Goal: Task Accomplishment & Management: Use online tool/utility

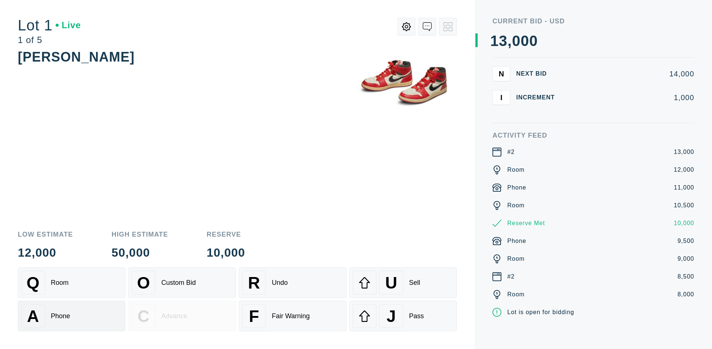
click at [72, 316] on div "A Phone" at bounding box center [71, 316] width 101 height 24
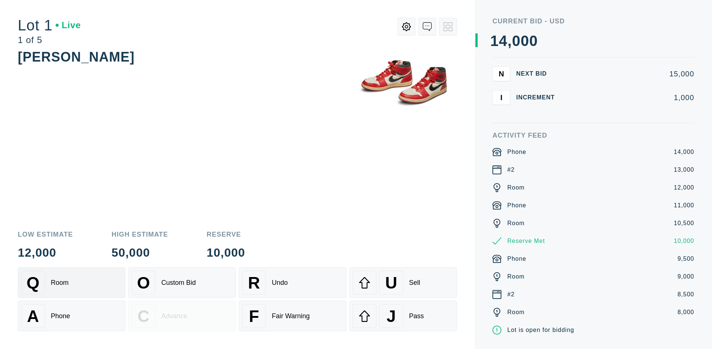
click at [72, 282] on div "Q Room" at bounding box center [71, 283] width 101 height 24
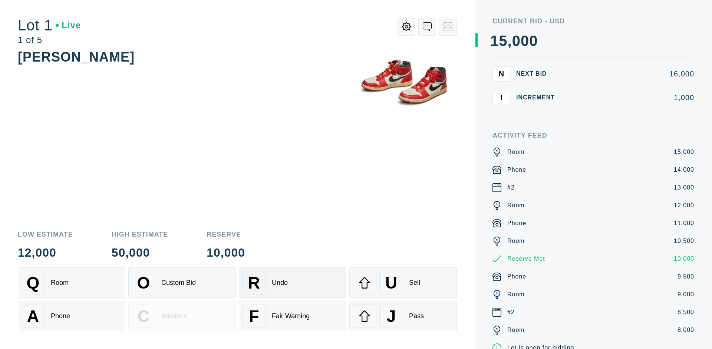
click at [292, 282] on div "R Undo" at bounding box center [292, 283] width 101 height 24
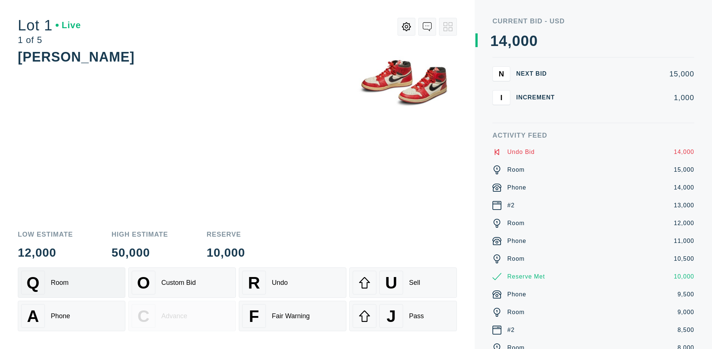
click at [72, 282] on div "Q Room" at bounding box center [71, 283] width 101 height 24
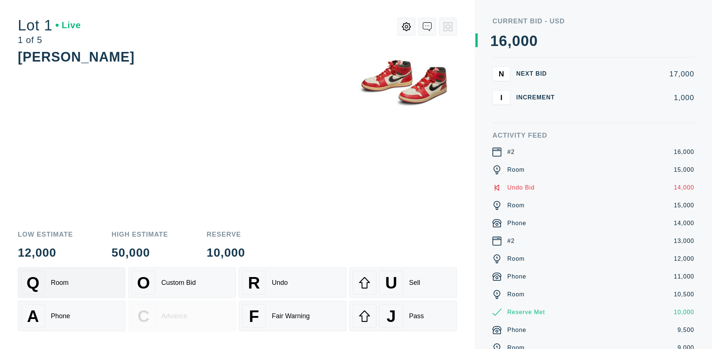
click at [72, 316] on div "A Phone" at bounding box center [71, 316] width 101 height 24
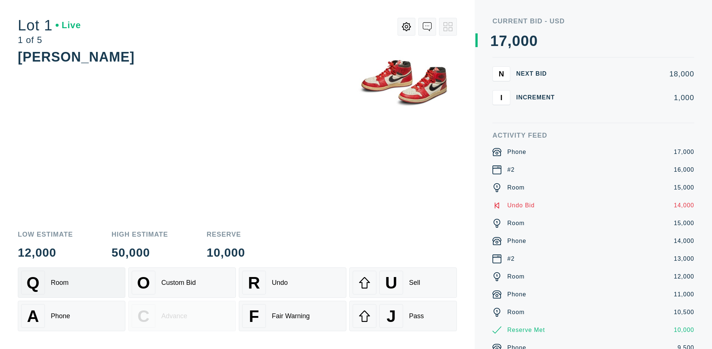
click at [72, 282] on div "Q Room" at bounding box center [71, 283] width 101 height 24
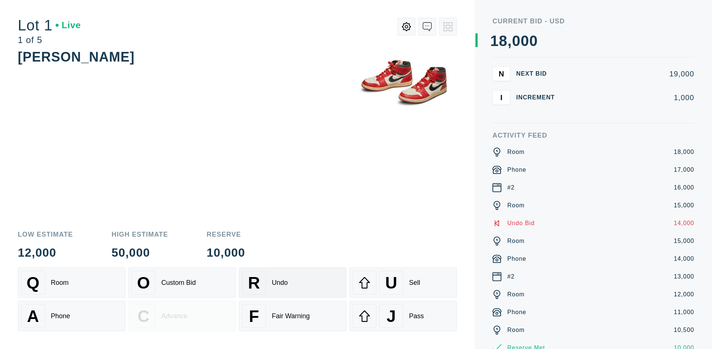
click at [292, 282] on div "R Undo" at bounding box center [292, 283] width 101 height 24
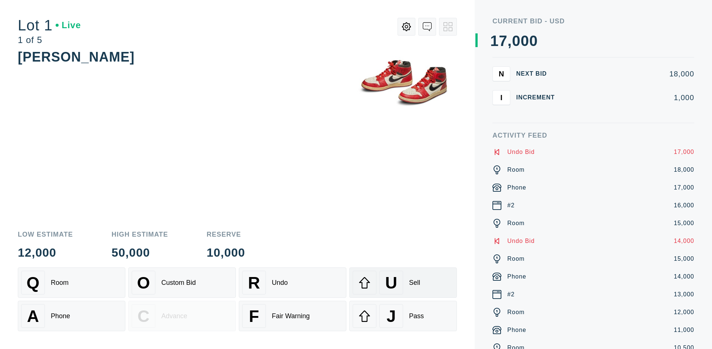
click at [403, 282] on div "U Sell" at bounding box center [402, 283] width 101 height 24
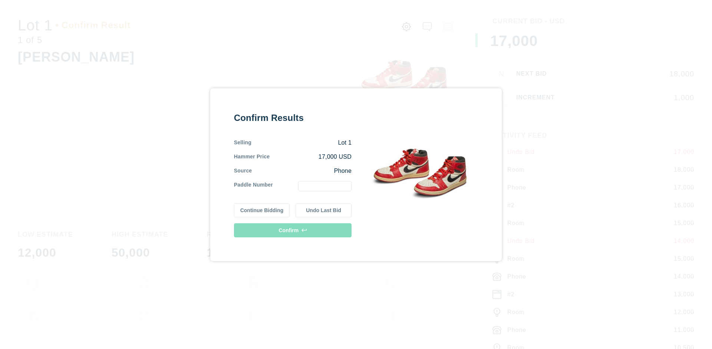
click at [262, 210] on button "Continue Bidding" at bounding box center [262, 210] width 56 height 14
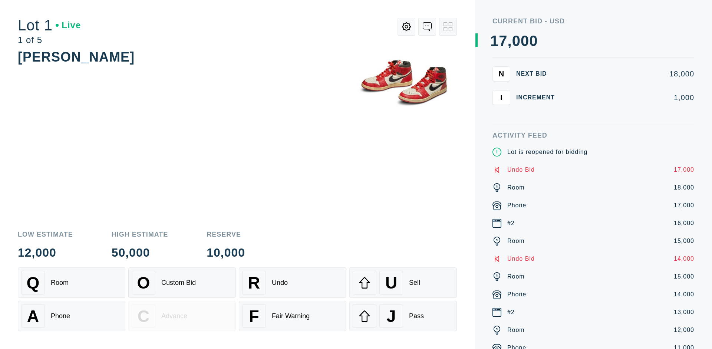
click at [403, 282] on div "U Sell" at bounding box center [402, 283] width 101 height 24
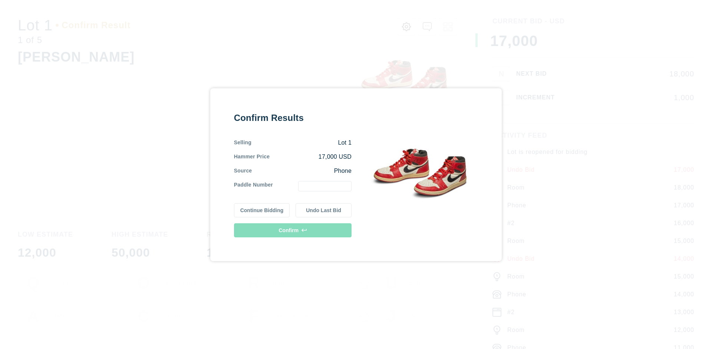
click at [324, 210] on button "Undo Last Bid" at bounding box center [323, 210] width 56 height 14
click at [262, 209] on button "Continue Bidding" at bounding box center [262, 210] width 56 height 14
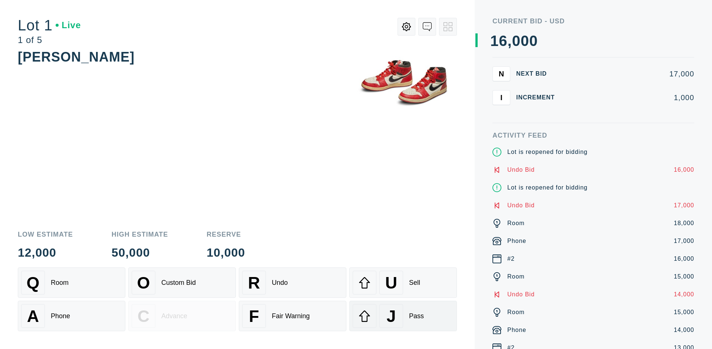
click at [403, 316] on div "J Pass" at bounding box center [402, 316] width 101 height 24
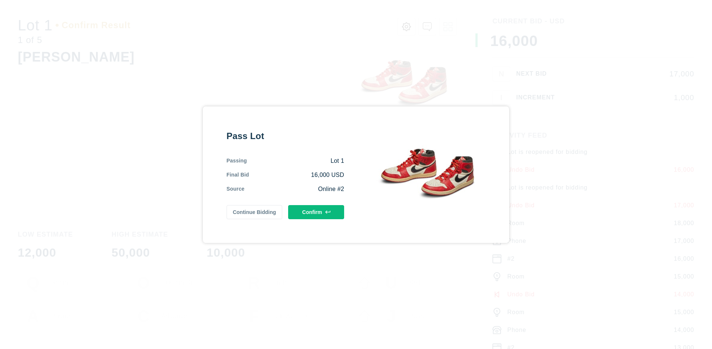
click at [316, 212] on button "Confirm" at bounding box center [316, 212] width 56 height 14
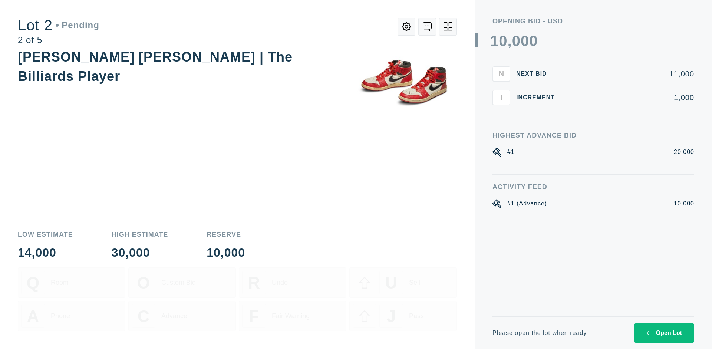
click at [663, 332] on div "Open Lot" at bounding box center [664, 332] width 36 height 7
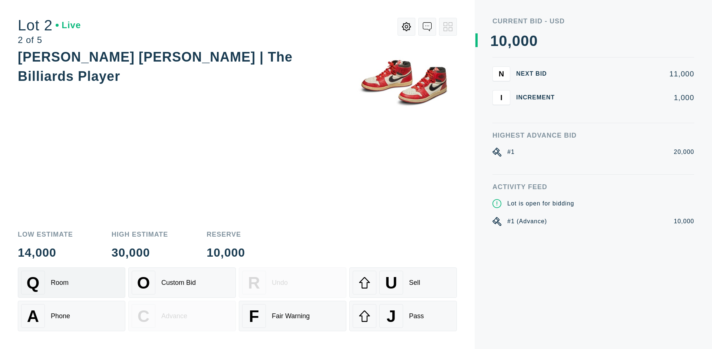
click at [72, 282] on div "Q Room" at bounding box center [71, 283] width 101 height 24
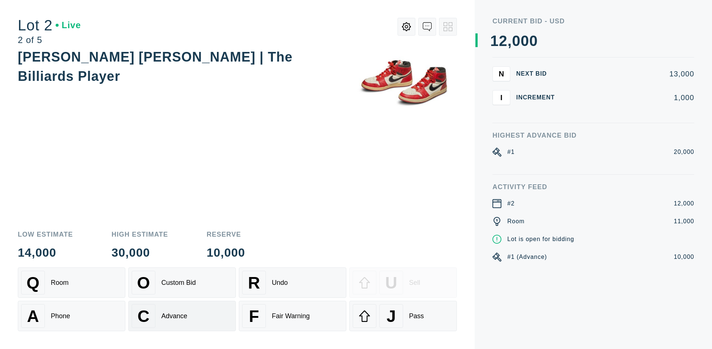
click at [182, 316] on div "Advance" at bounding box center [174, 316] width 26 height 8
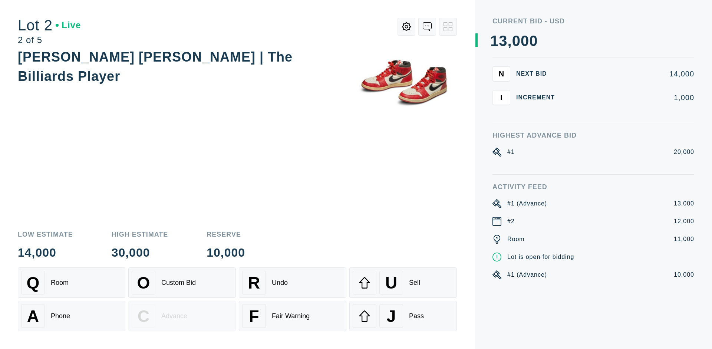
click at [403, 282] on div "U Sell" at bounding box center [402, 283] width 101 height 24
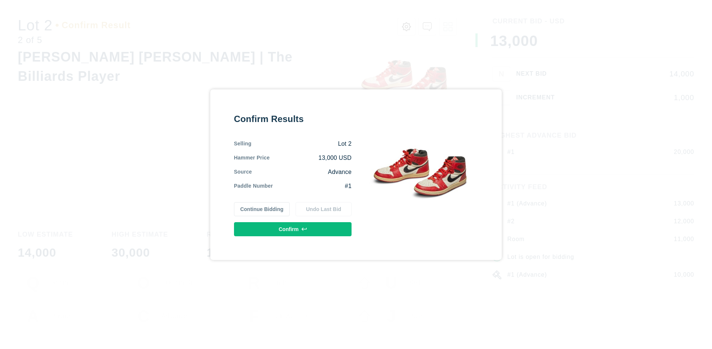
click at [293, 229] on button "Confirm" at bounding box center [292, 229] width 117 height 14
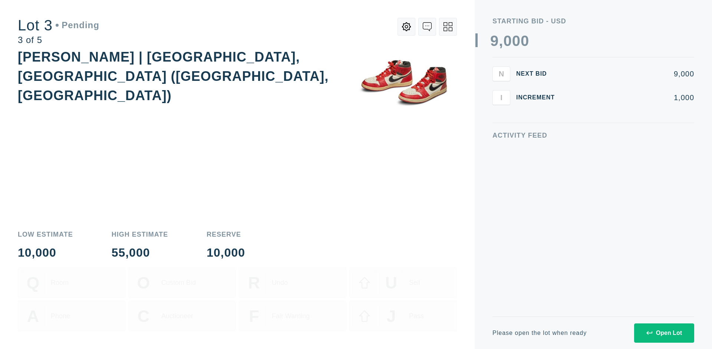
click at [663, 332] on div "Open Lot" at bounding box center [664, 332] width 36 height 7
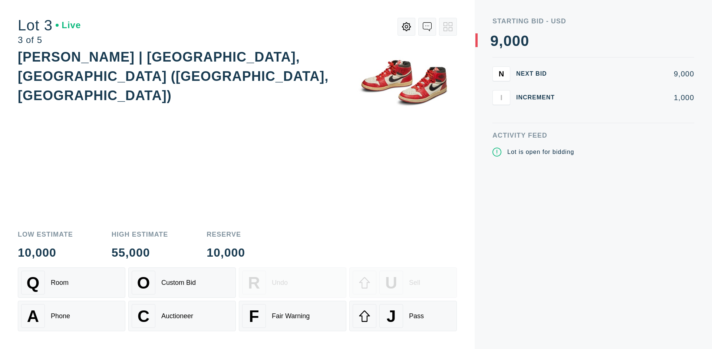
click at [403, 316] on div "J Pass" at bounding box center [402, 316] width 101 height 24
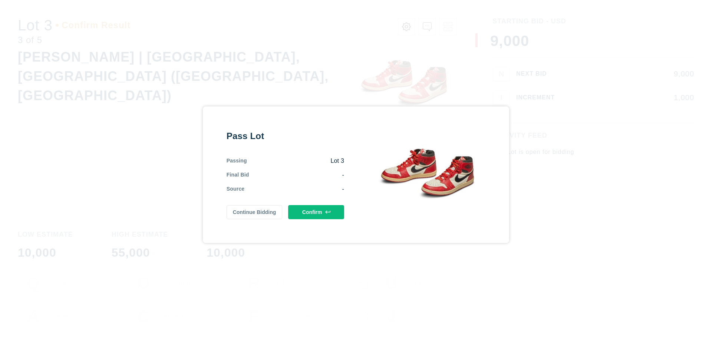
click at [316, 212] on button "Confirm" at bounding box center [316, 212] width 56 height 14
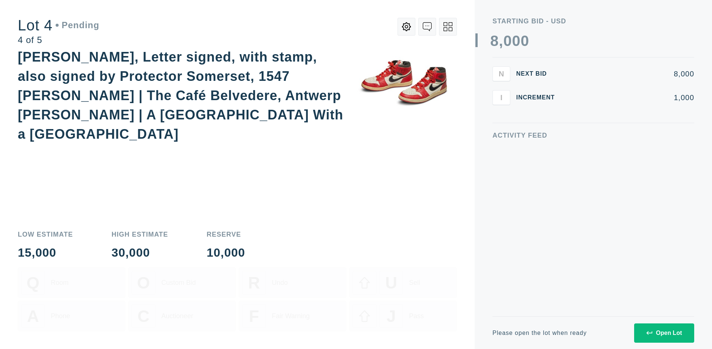
click at [663, 332] on div "Open Lot" at bounding box center [664, 332] width 36 height 7
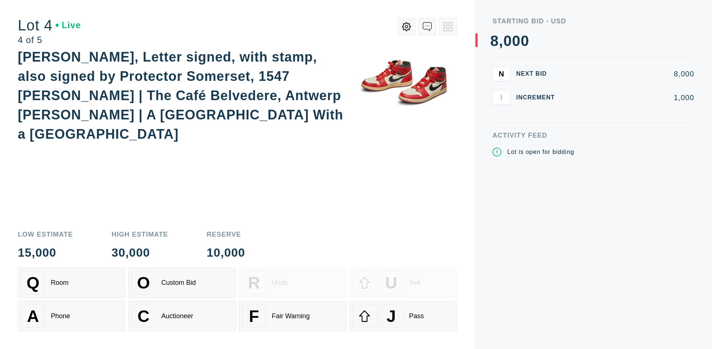
click at [72, 282] on div "Q Room" at bounding box center [71, 283] width 101 height 24
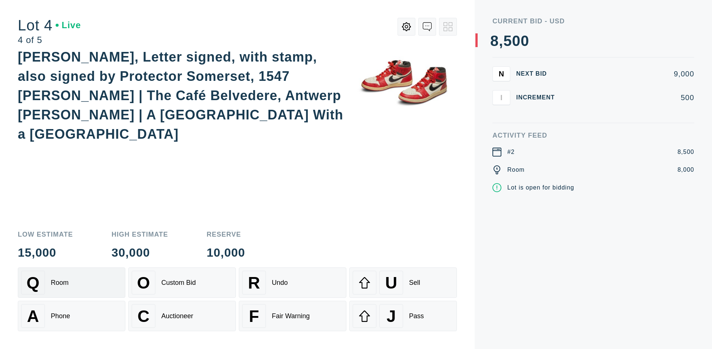
click at [182, 316] on div "Auctioneer" at bounding box center [177, 316] width 32 height 8
click at [403, 316] on div "J Pass" at bounding box center [402, 316] width 101 height 24
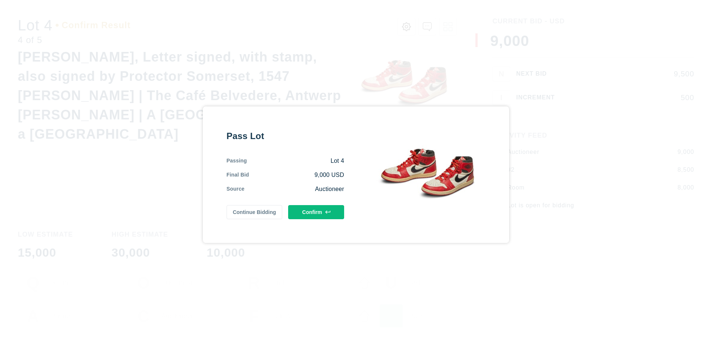
click at [316, 210] on button "Confirm" at bounding box center [316, 212] width 56 height 14
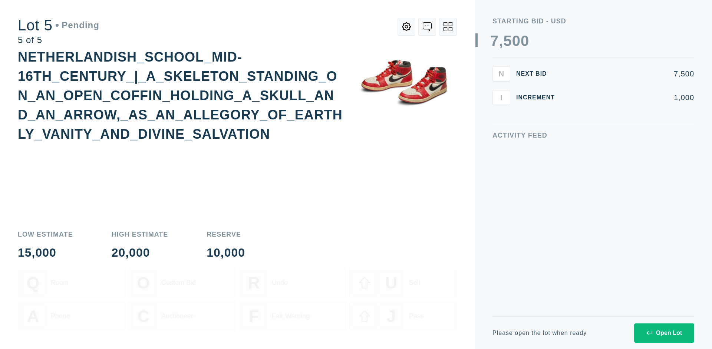
click at [663, 332] on div "Open Lot" at bounding box center [664, 332] width 36 height 7
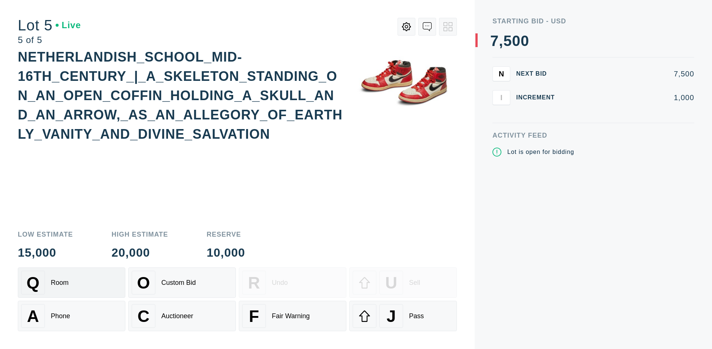
click at [72, 282] on div "Q Room" at bounding box center [71, 283] width 101 height 24
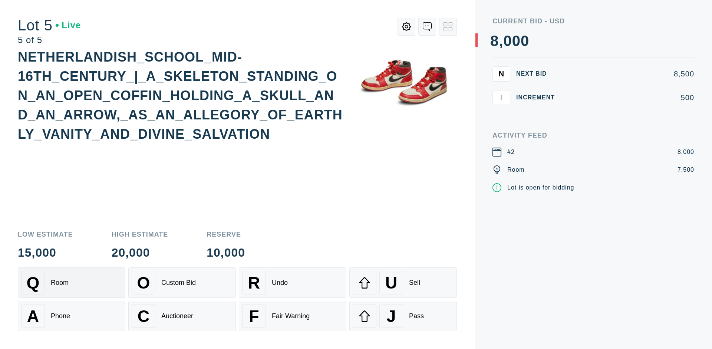
click at [72, 282] on div "Q Room" at bounding box center [71, 283] width 101 height 24
click at [403, 282] on div "U Sell" at bounding box center [402, 283] width 101 height 24
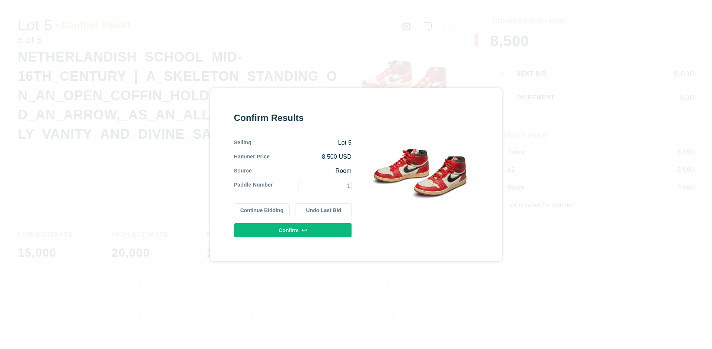
type input "1"
click at [293, 230] on button "Confirm" at bounding box center [292, 230] width 117 height 14
